Goal: Task Accomplishment & Management: Manage account settings

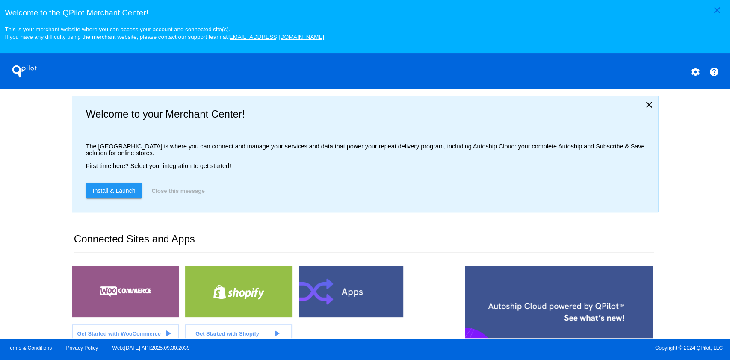
click at [43, 183] on div "close Welcome to the [GEOGRAPHIC_DATA]! This is your merchant website where you…" at bounding box center [365, 169] width 730 height 339
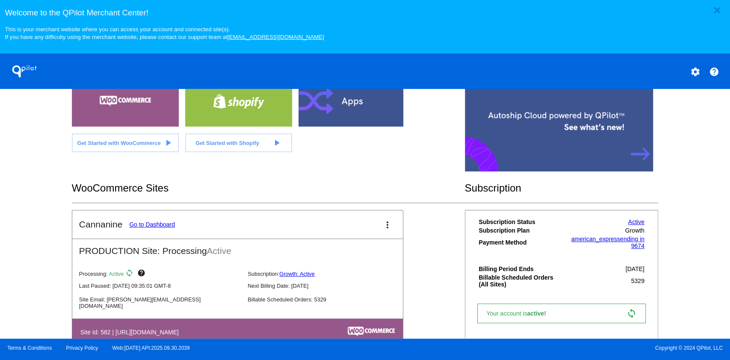
scroll to position [189, 0]
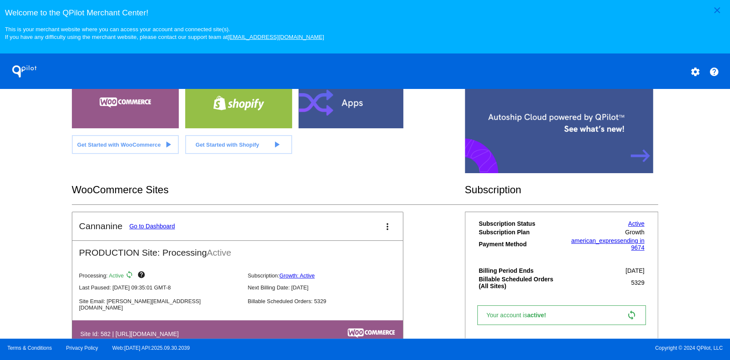
click at [173, 224] on link "Go to Dashboard" at bounding box center [152, 226] width 46 height 7
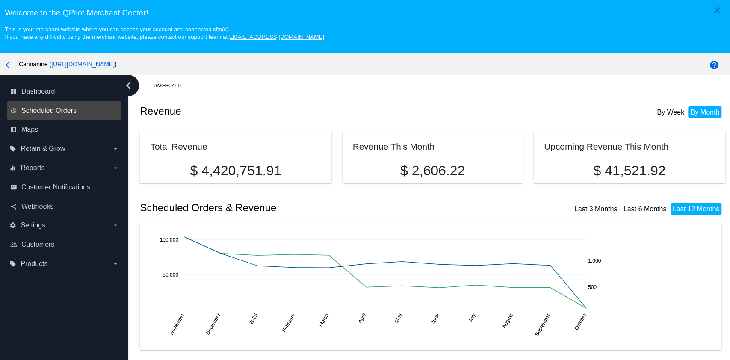
click at [56, 113] on span "Scheduled Orders" at bounding box center [48, 111] width 55 height 8
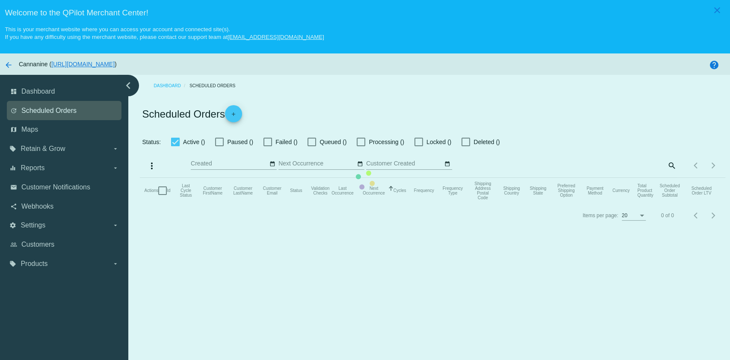
checkbox input "true"
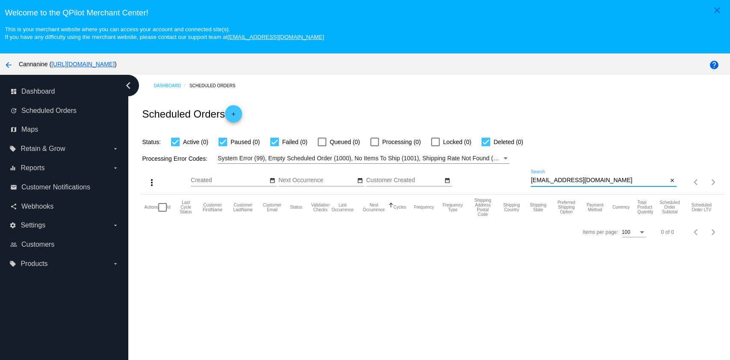
click at [602, 181] on input "[EMAIL_ADDRESS][DOMAIN_NAME]" at bounding box center [599, 180] width 137 height 7
paste input "ansonrodchumi"
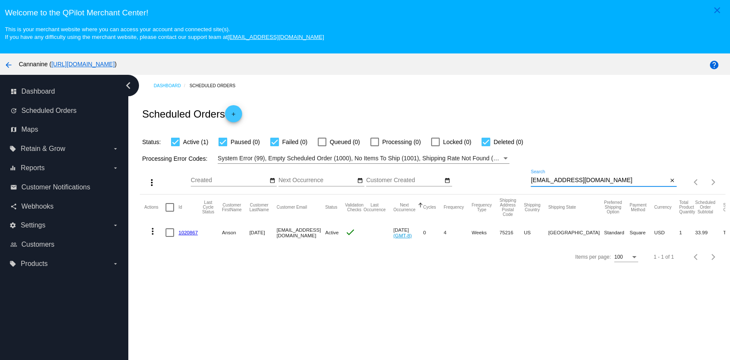
type input "[EMAIL_ADDRESS][DOMAIN_NAME]"
click at [151, 231] on mat-icon "more_vert" at bounding box center [153, 231] width 10 height 10
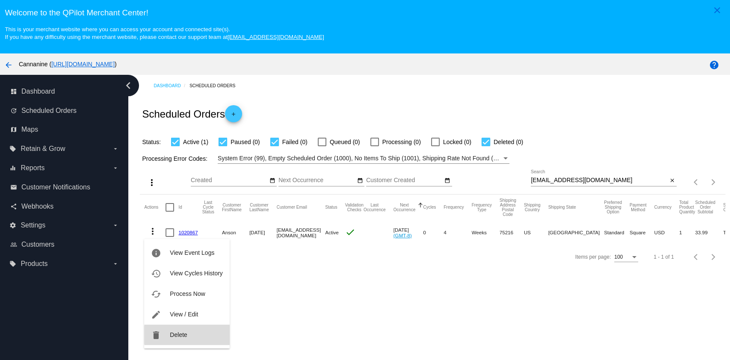
click at [188, 335] on button "delete Delete" at bounding box center [186, 335] width 85 height 21
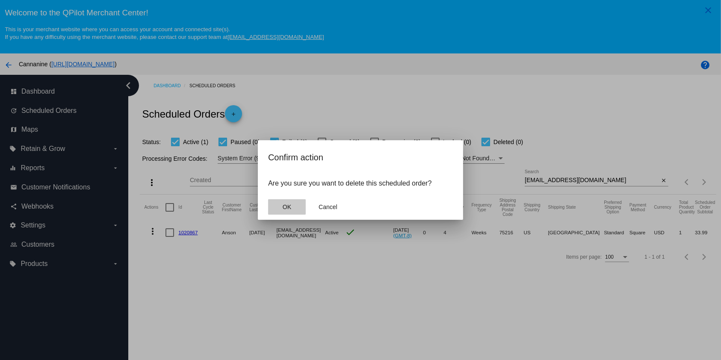
click at [288, 205] on span "OK" at bounding box center [287, 207] width 9 height 7
